Goal: Transaction & Acquisition: Purchase product/service

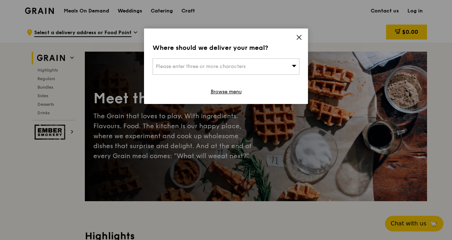
click at [296, 34] on div "Where should we deliver your meal? Please enter three or more characters Browse…" at bounding box center [226, 67] width 164 height 76
click at [299, 35] on icon at bounding box center [299, 37] width 6 height 6
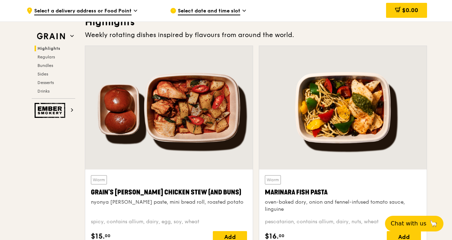
scroll to position [285, 0]
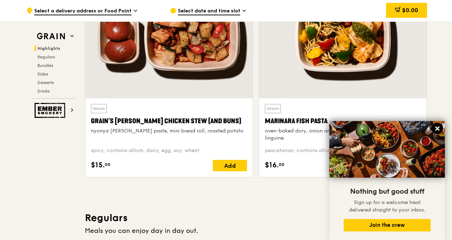
click at [439, 129] on icon at bounding box center [438, 129] width 4 height 4
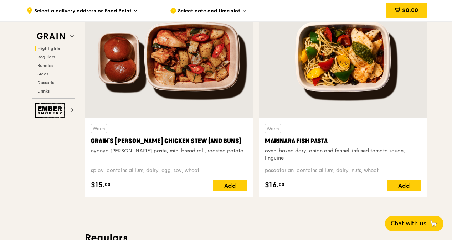
scroll to position [250, 0]
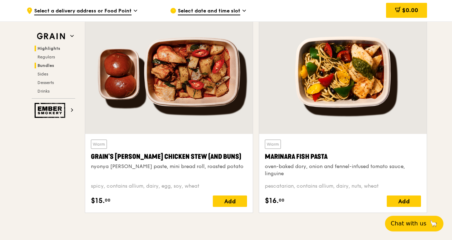
click at [47, 66] on span "Bundles" at bounding box center [45, 65] width 17 height 5
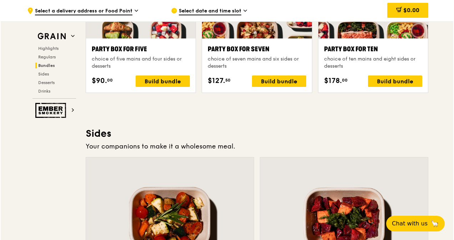
scroll to position [1454, 0]
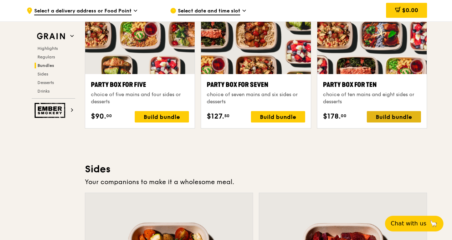
click at [386, 116] on div "Build bundle" at bounding box center [394, 116] width 54 height 11
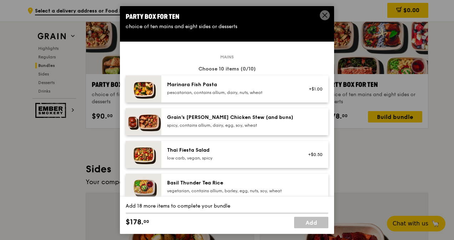
scroll to position [71, 0]
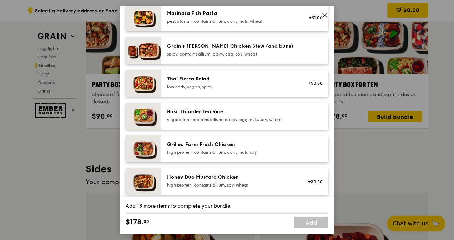
click at [152, 85] on img at bounding box center [144, 83] width 36 height 27
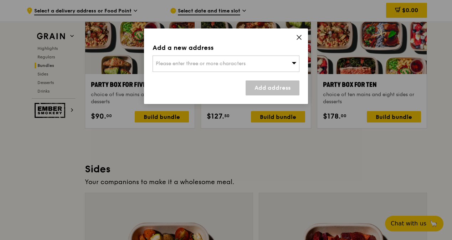
click at [299, 37] on icon at bounding box center [299, 37] width 4 height 4
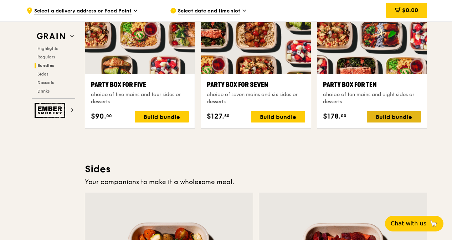
click at [385, 113] on div "Build bundle" at bounding box center [394, 116] width 54 height 11
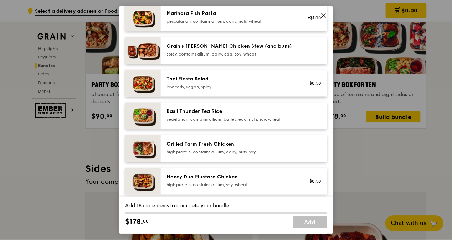
scroll to position [107, 0]
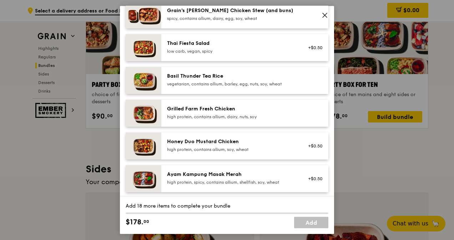
drag, startPoint x: 167, startPoint y: 108, endPoint x: 233, endPoint y: 109, distance: 66.0
click at [233, 109] on div "Grilled Farm Fresh Chicken" at bounding box center [231, 109] width 128 height 7
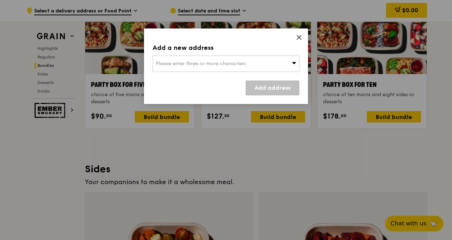
click at [297, 37] on icon at bounding box center [299, 37] width 6 height 6
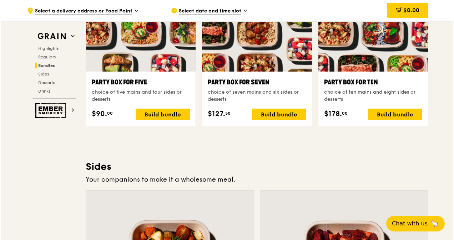
scroll to position [1454, 0]
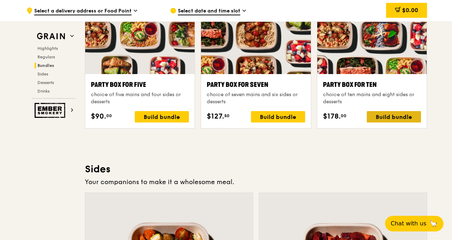
click at [377, 116] on div "Build bundle" at bounding box center [394, 116] width 54 height 11
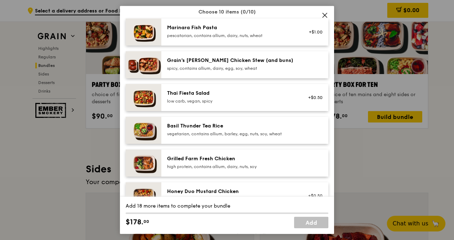
scroll to position [36, 0]
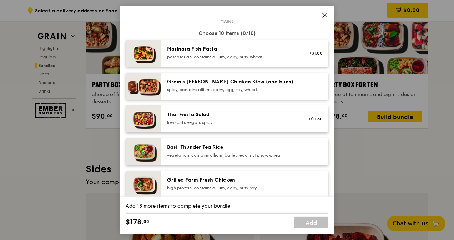
drag, startPoint x: 220, startPoint y: 49, endPoint x: 172, endPoint y: 49, distance: 48.2
click at [172, 49] on div "Marinara Fish Pasta" at bounding box center [231, 49] width 128 height 7
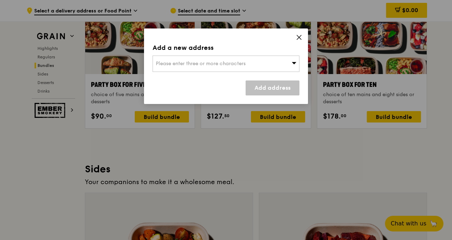
click at [296, 37] on icon at bounding box center [299, 37] width 6 height 6
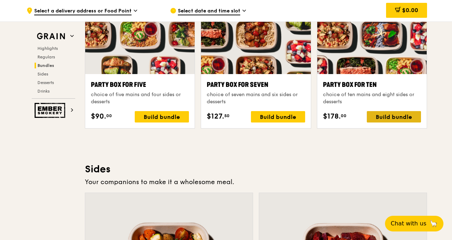
click at [396, 112] on div "Build bundle" at bounding box center [394, 116] width 54 height 11
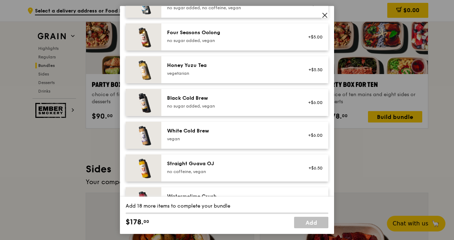
scroll to position [867, 0]
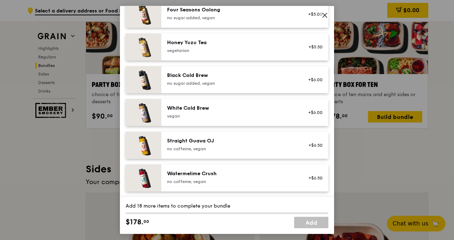
drag, startPoint x: 235, startPoint y: 139, endPoint x: 173, endPoint y: 143, distance: 62.2
click at [173, 143] on div "Straight Guava OJ" at bounding box center [231, 141] width 128 height 7
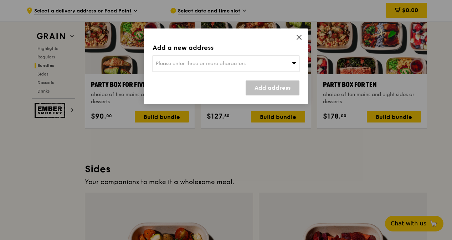
click at [300, 37] on icon at bounding box center [299, 37] width 6 height 6
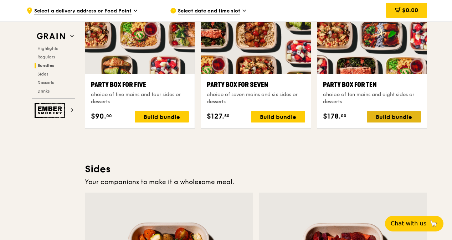
click at [380, 117] on div "Build bundle" at bounding box center [394, 116] width 54 height 11
